Goal: Task Accomplishment & Management: Use online tool/utility

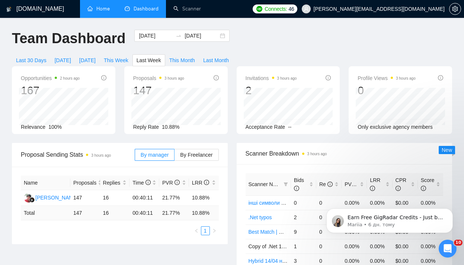
click at [87, 10] on link "Home" at bounding box center [98, 9] width 22 height 6
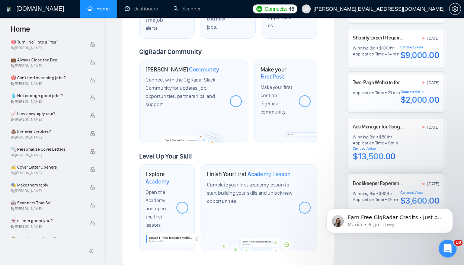
scroll to position [373, 0]
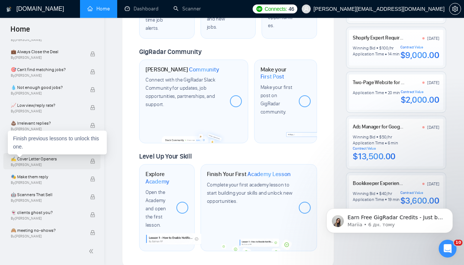
click at [33, 161] on span "✍️ Cover Letter Openers" at bounding box center [46, 158] width 71 height 7
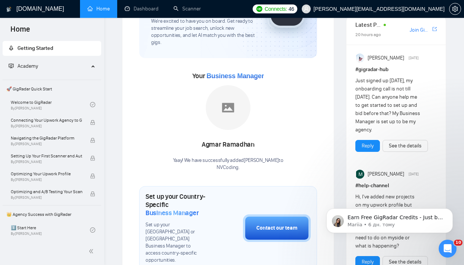
scroll to position [0, 0]
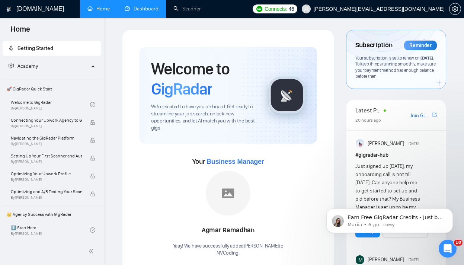
click at [151, 12] on link "Dashboard" at bounding box center [142, 9] width 34 height 6
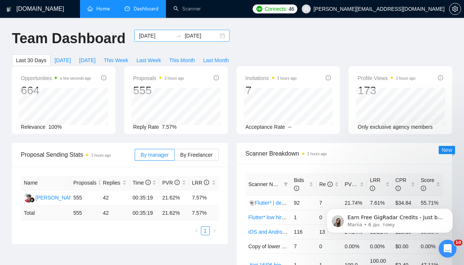
click at [176, 35] on icon "swap-right" at bounding box center [179, 36] width 6 height 6
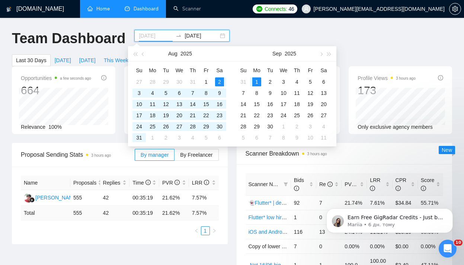
type input "[DATE]"
click at [242, 35] on div "Team Dashboard [DATE] [DATE] Last 30 Days [DATE] [DATE] This Week Last Week Thi…" at bounding box center [231, 48] width 449 height 36
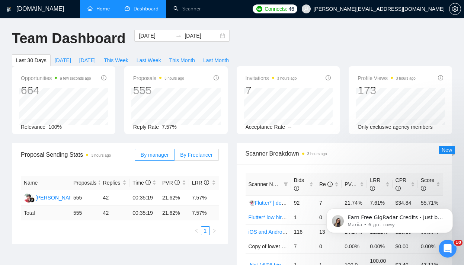
click at [192, 155] on span "By Freelancer" at bounding box center [196, 155] width 32 height 6
click at [175, 157] on input "By Freelancer" at bounding box center [175, 157] width 0 height 0
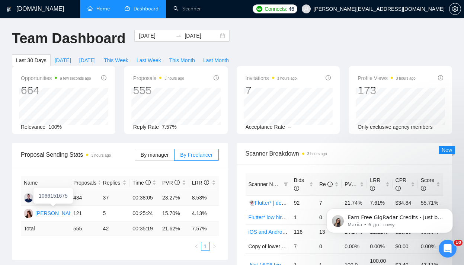
click at [48, 202] on div "[PERSON_NAME]" at bounding box center [56, 198] width 43 height 8
click at [186, 6] on link "Scanner" at bounding box center [187, 9] width 28 height 6
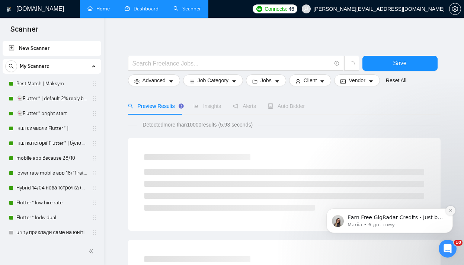
click at [450, 210] on icon "Dismiss notification" at bounding box center [451, 210] width 4 height 4
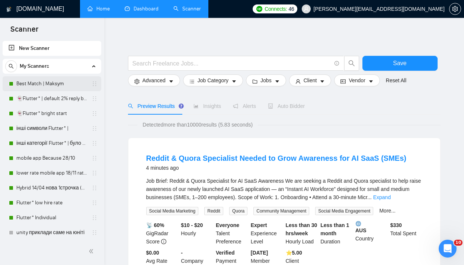
click at [51, 87] on link "Best Match | Maksym" at bounding box center [51, 83] width 71 height 15
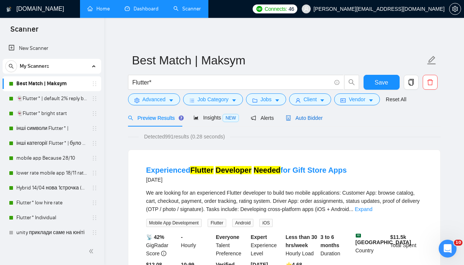
click at [295, 116] on span "Auto Bidder" at bounding box center [304, 118] width 37 height 6
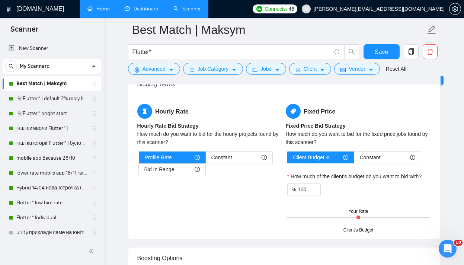
scroll to position [1158, 0]
